Goal: Task Accomplishment & Management: Use online tool/utility

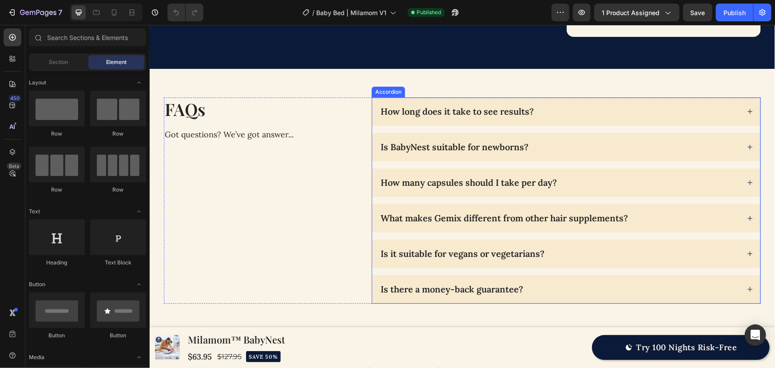
scroll to position [2717, 0]
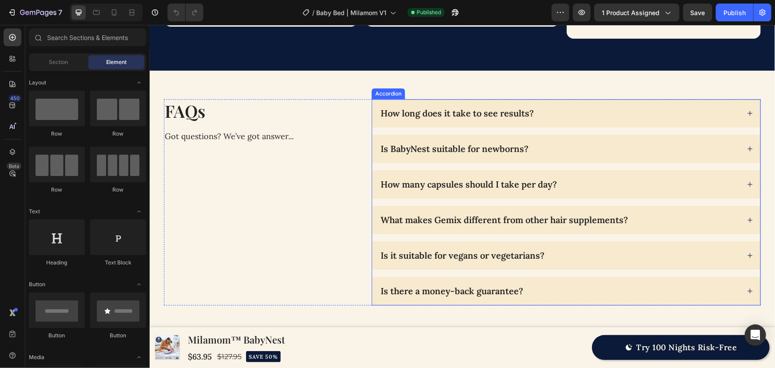
click at [551, 141] on div "Is BabyNest suitable for newborns?" at bounding box center [559, 148] width 360 height 14
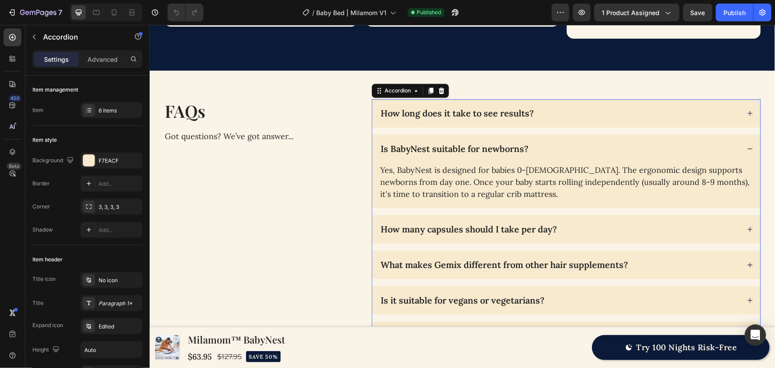
click at [431, 223] on p "How many capsules should I take per day?" at bounding box center [468, 229] width 176 height 12
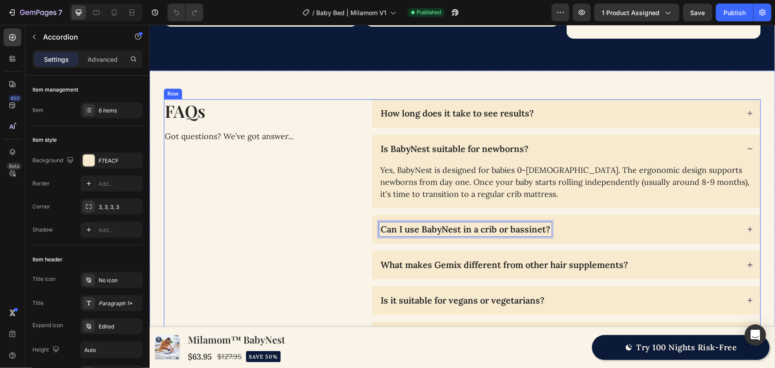
click at [332, 214] on div "FAQs Heading Got questions? We’ve got answer... Text Block" at bounding box center [260, 224] width 194 height 251
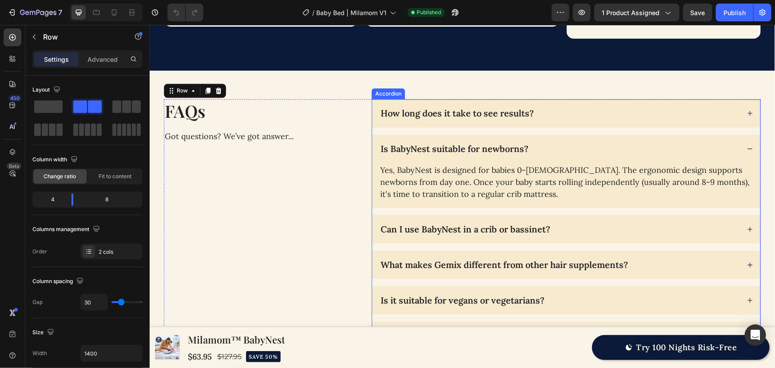
click at [614, 222] on div "Can I use BabyNest in a crib or bassinet?" at bounding box center [559, 229] width 360 height 14
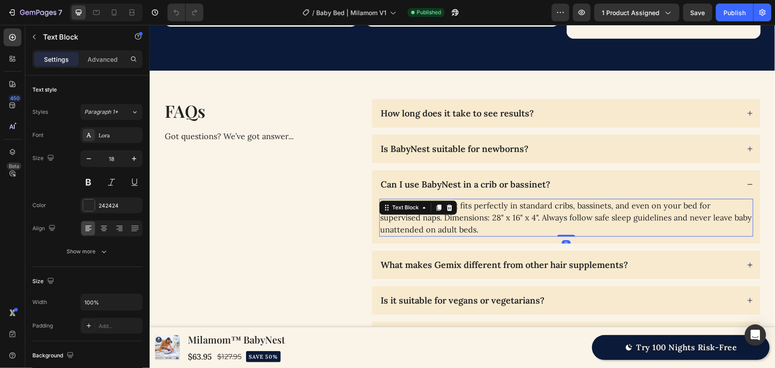
click at [445, 203] on p "Absolutely. BabyNest fits perfectly in standard cribs, bassinets, and even on y…" at bounding box center [566, 217] width 372 height 36
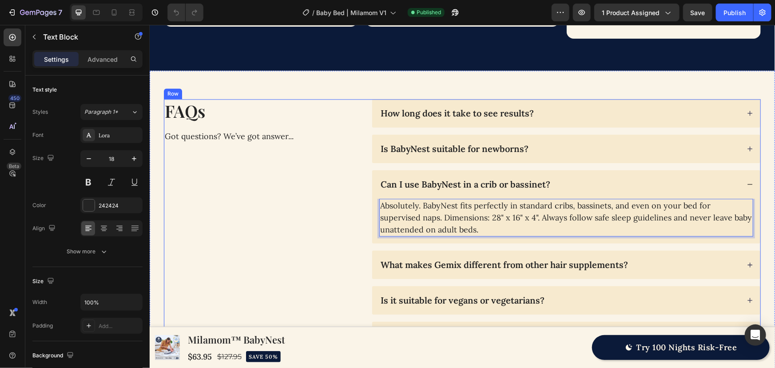
click at [321, 217] on div "FAQs Heading Got questions? We’ve got answer... Text Block" at bounding box center [260, 224] width 194 height 251
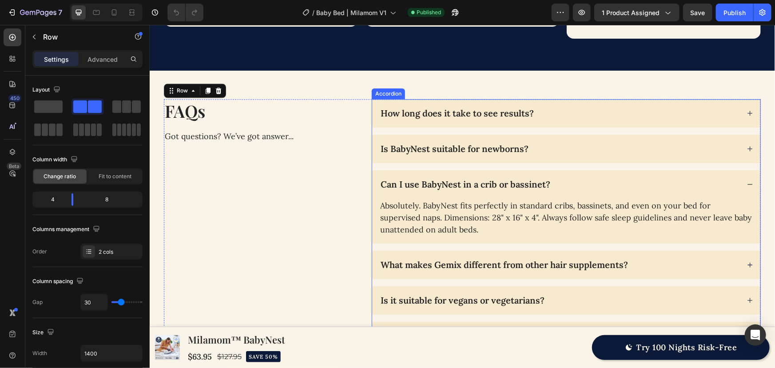
click at [572, 177] on div "Can I use BabyNest in a crib or bassinet?" at bounding box center [559, 184] width 360 height 14
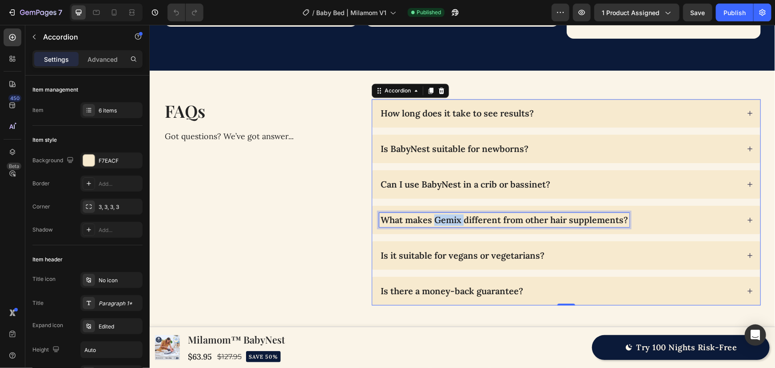
click at [439, 214] on p "What makes Gemix different from other hair supplements?" at bounding box center [503, 220] width 247 height 12
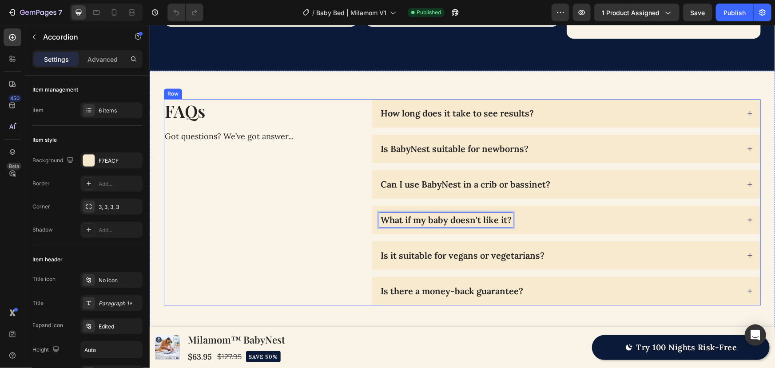
click at [308, 218] on div "FAQs Heading Got questions? We’ve got answer... Text Block" at bounding box center [260, 202] width 194 height 206
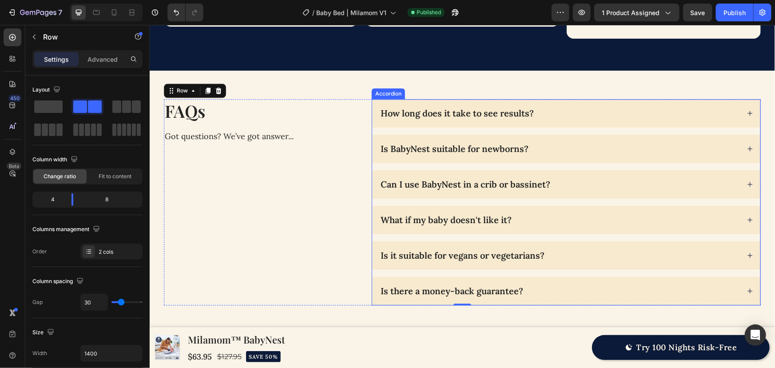
click at [536, 212] on div "What if my baby doesn't like it?" at bounding box center [559, 219] width 360 height 14
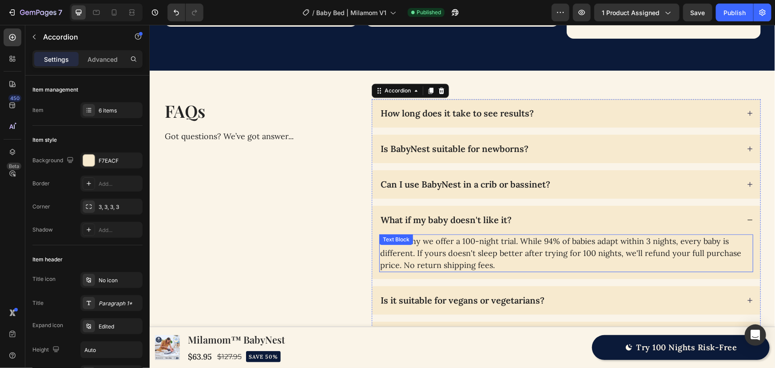
click at [487, 234] on p "That's why we offer a 100-night trial. While 94% of babies adapt within 3 night…" at bounding box center [566, 252] width 372 height 36
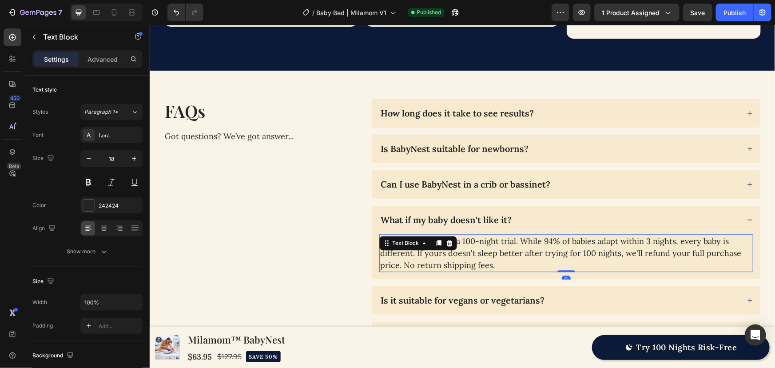
click at [487, 234] on p "That's why we offer a 100-night trial. While 94% of babies adapt within 3 night…" at bounding box center [566, 252] width 372 height 36
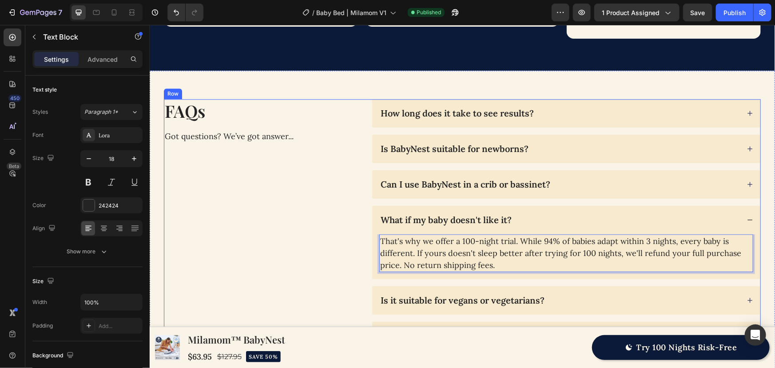
click at [305, 239] on div "FAQs Heading Got questions? We’ve got answer... Text Block" at bounding box center [260, 224] width 194 height 251
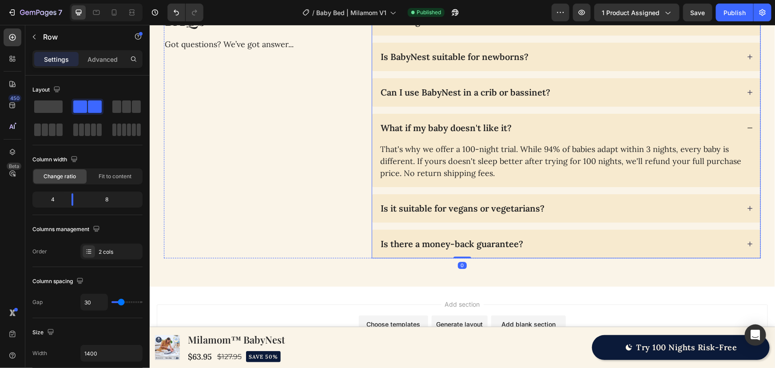
scroll to position [2798, 0]
click at [580, 206] on div "Is it suitable for vegans or vegetarians?" at bounding box center [559, 207] width 360 height 14
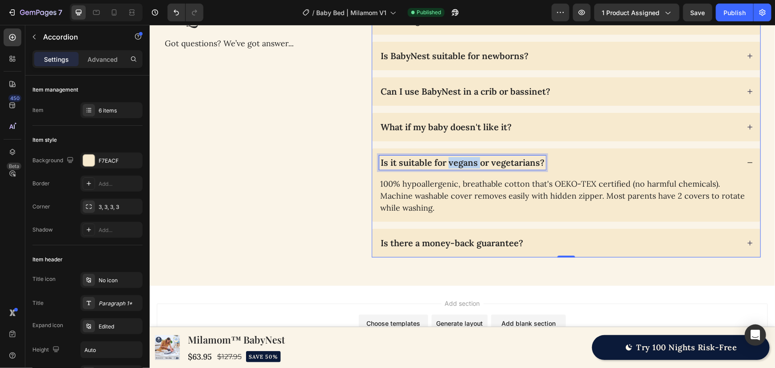
click at [447, 160] on p "Is it suitable for vegans or vegetarians?" at bounding box center [462, 162] width 164 height 12
click at [327, 186] on div "FAQs Heading Got questions? We’ve got answer... Text Block" at bounding box center [260, 131] width 194 height 251
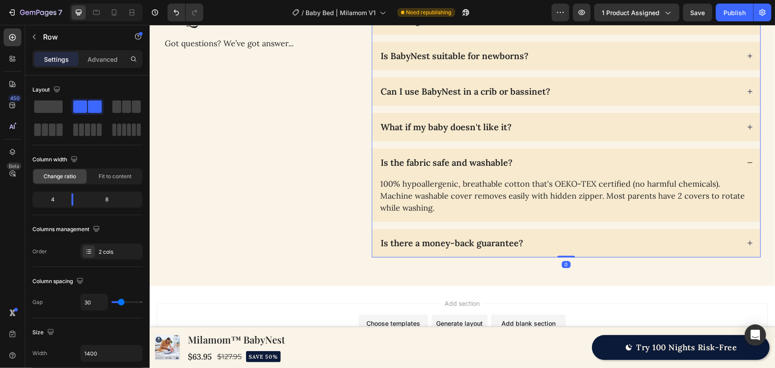
click at [455, 241] on p "Is there a money-back guarantee?" at bounding box center [451, 243] width 142 height 12
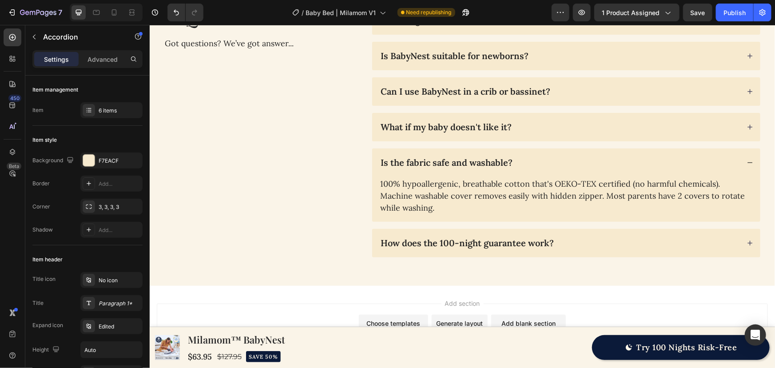
click at [567, 241] on div "How does the 100-night guarantee work?" at bounding box center [559, 242] width 360 height 14
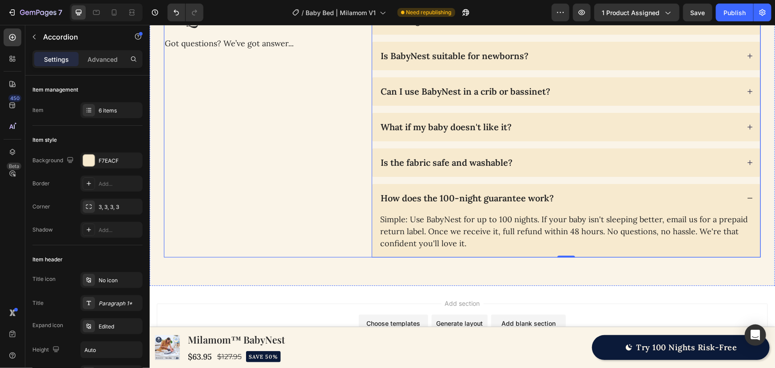
click at [309, 166] on div "FAQs Heading Got questions? We’ve got answer... Text Block" at bounding box center [260, 131] width 194 height 251
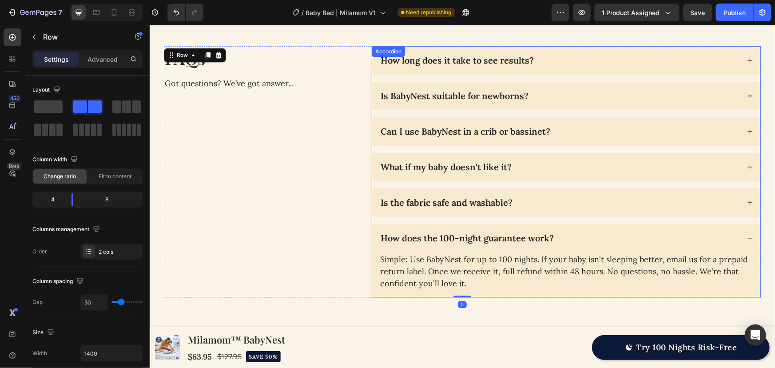
scroll to position [2757, 0]
click at [591, 236] on div "How does the 100-night guarantee work?" at bounding box center [559, 238] width 360 height 14
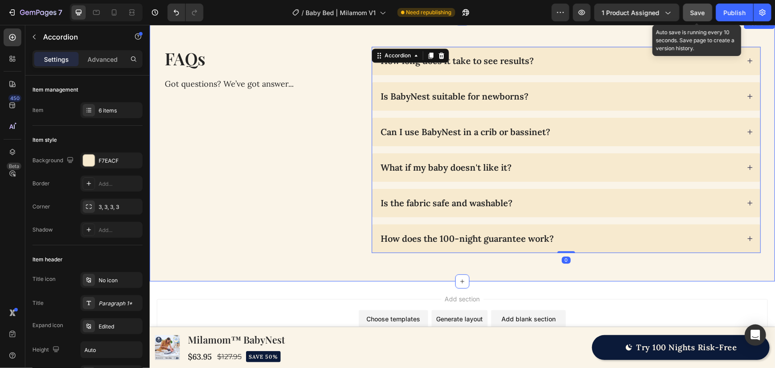
click at [701, 9] on span "Save" at bounding box center [697, 13] width 15 height 8
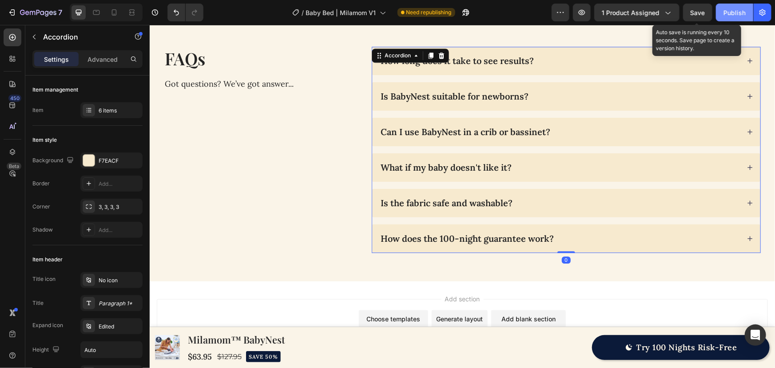
click at [721, 11] on button "Publish" at bounding box center [734, 13] width 37 height 18
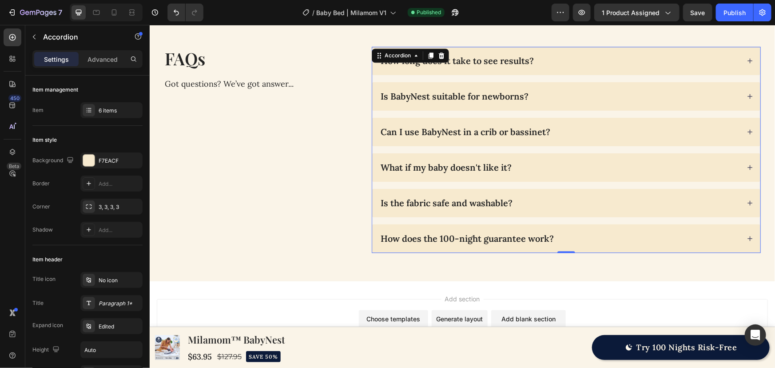
click at [289, 159] on div "FAQs Heading Got questions? We’ve got answer... Text Block" at bounding box center [260, 149] width 194 height 206
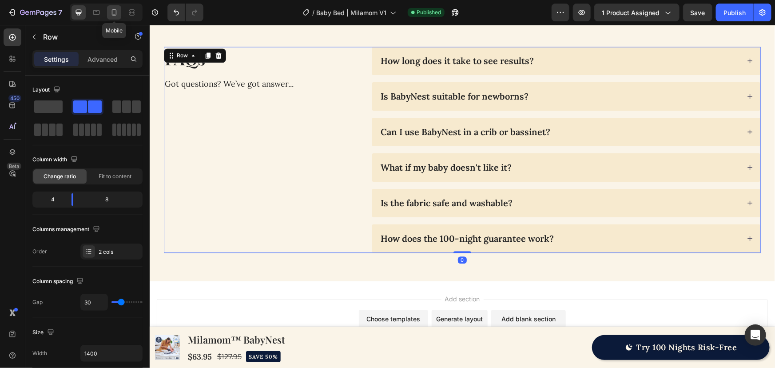
click at [114, 8] on icon at bounding box center [114, 12] width 9 height 9
type input "0"
type input "100%"
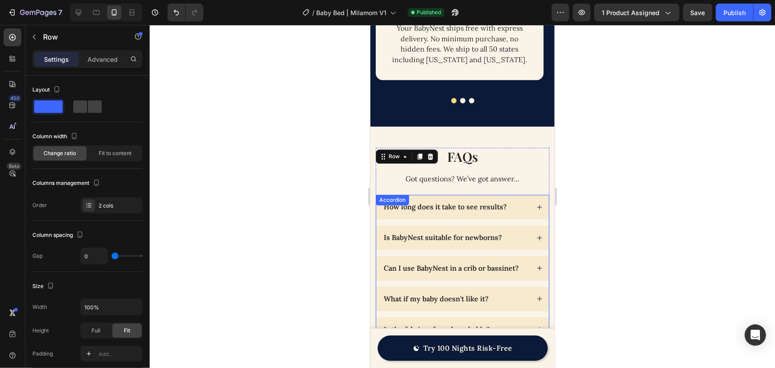
scroll to position [2523, 0]
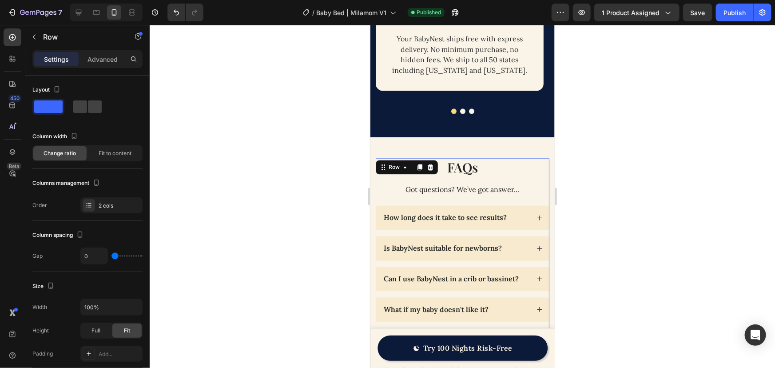
click at [651, 227] on div at bounding box center [462, 196] width 625 height 343
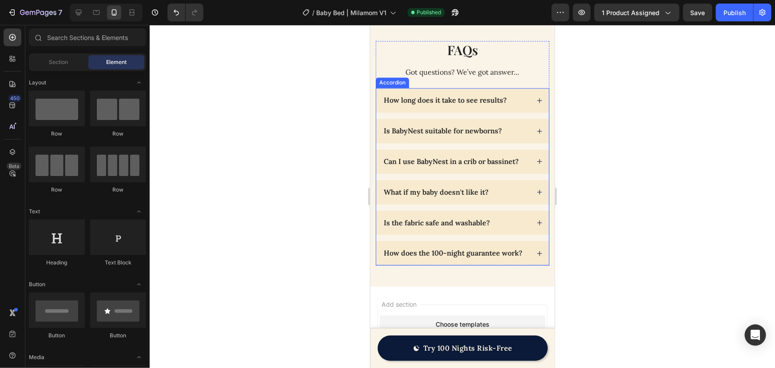
scroll to position [2644, 0]
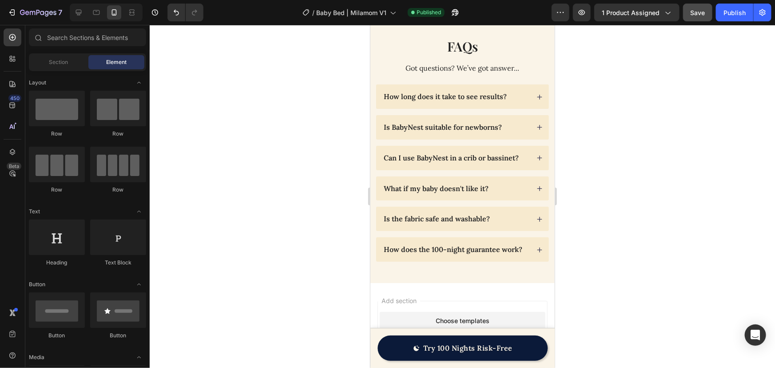
click at [697, 8] on div "Save" at bounding box center [697, 12] width 15 height 9
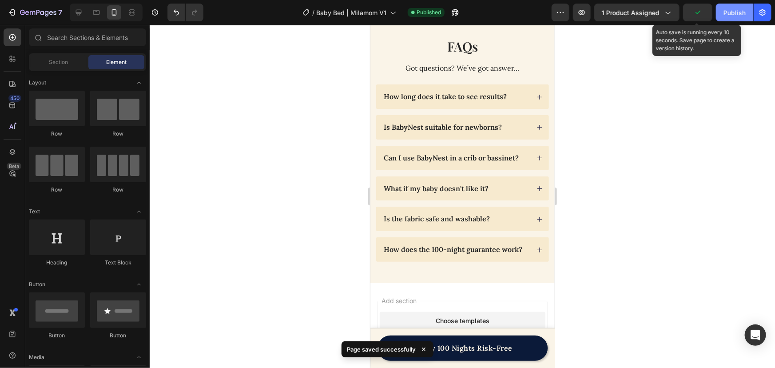
click at [741, 18] on button "Publish" at bounding box center [734, 13] width 37 height 18
click at [700, 11] on span "Save" at bounding box center [697, 13] width 15 height 8
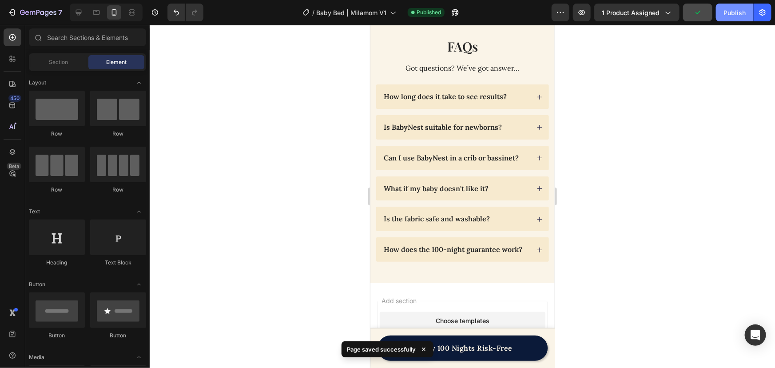
click at [724, 15] on div "Publish" at bounding box center [734, 12] width 22 height 9
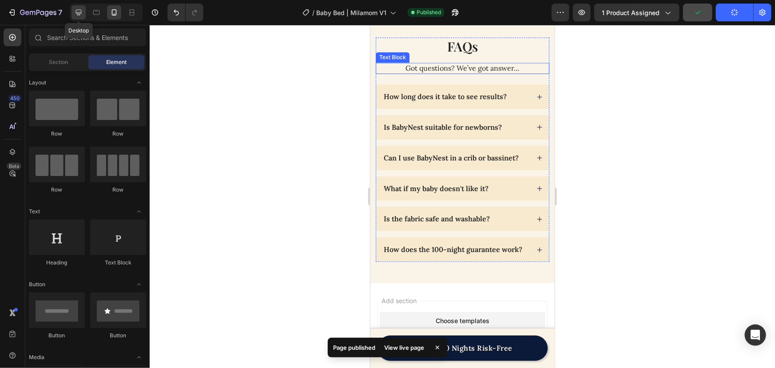
click at [79, 17] on div at bounding box center [78, 12] width 14 height 14
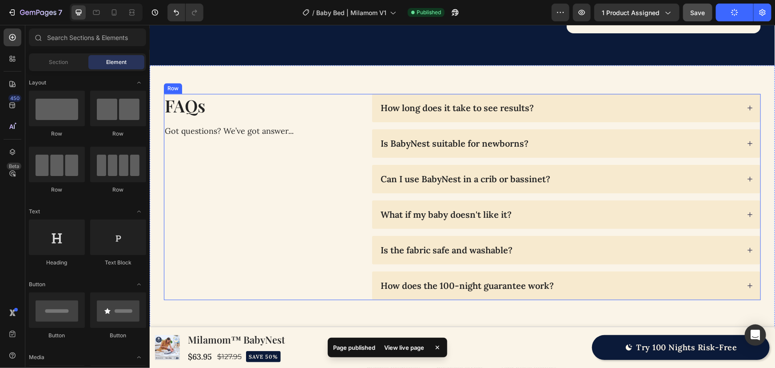
scroll to position [2724, 0]
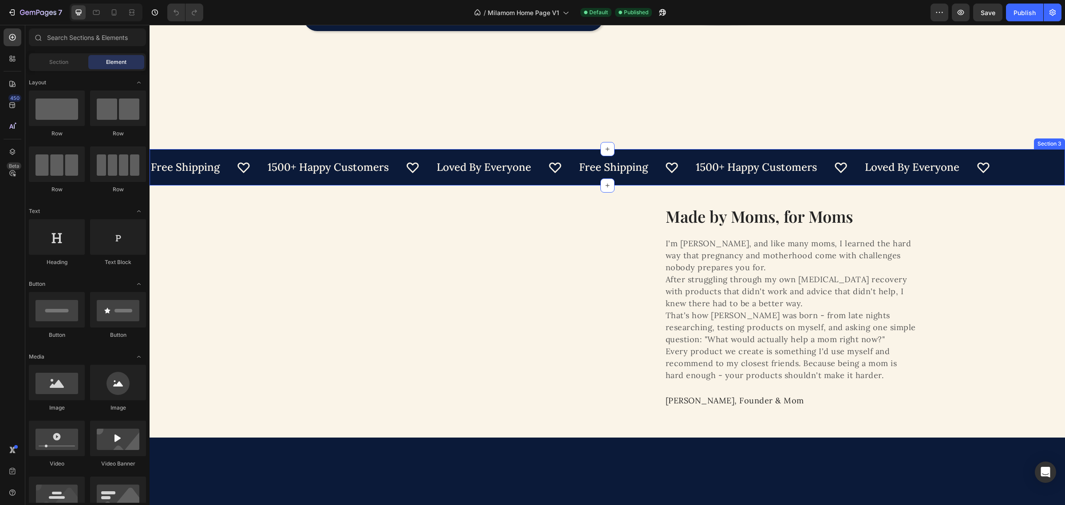
scroll to position [138, 0]
